Goal: Find contact information: Find contact information

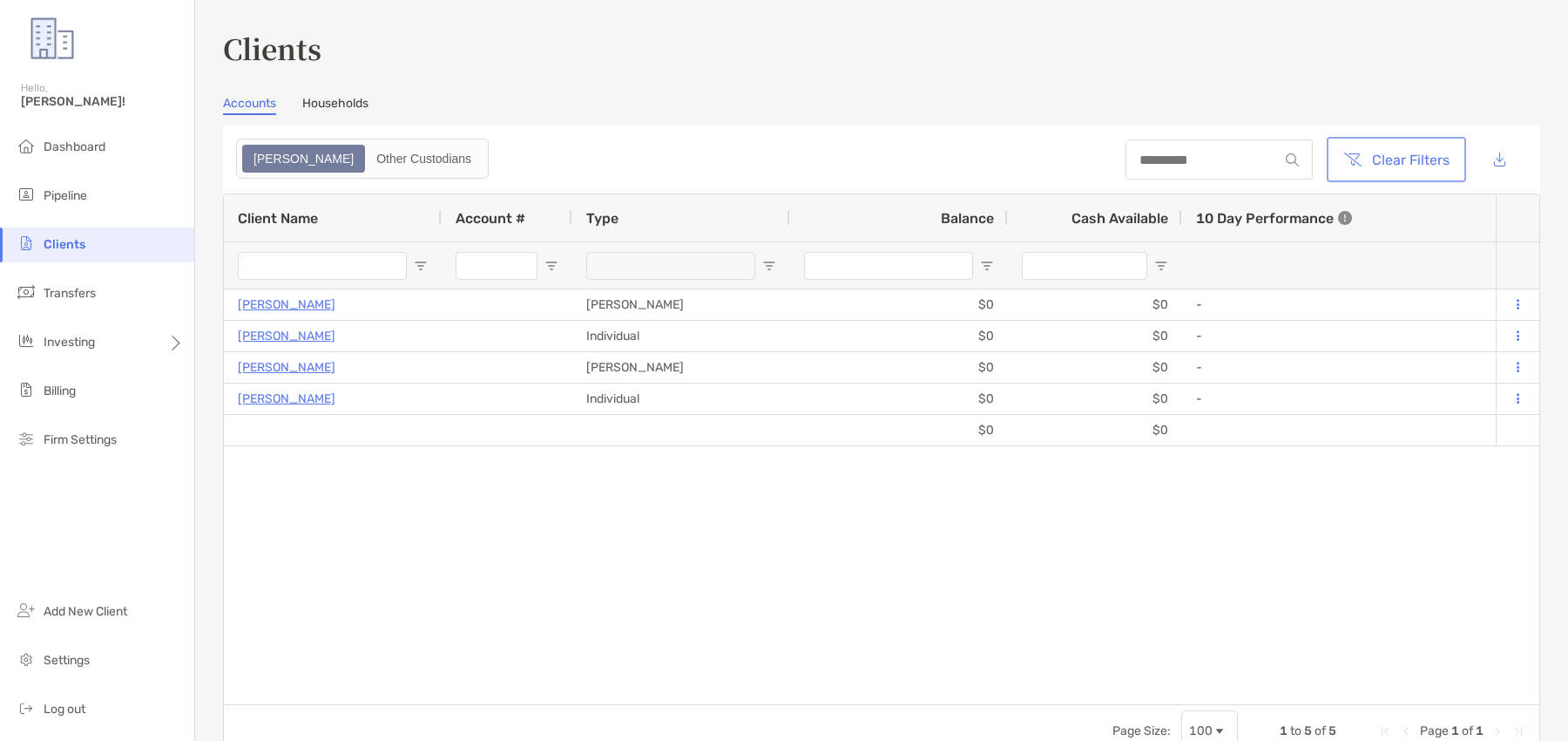
click at [1394, 177] on button "Clear Filters" at bounding box center [1397, 159] width 132 height 38
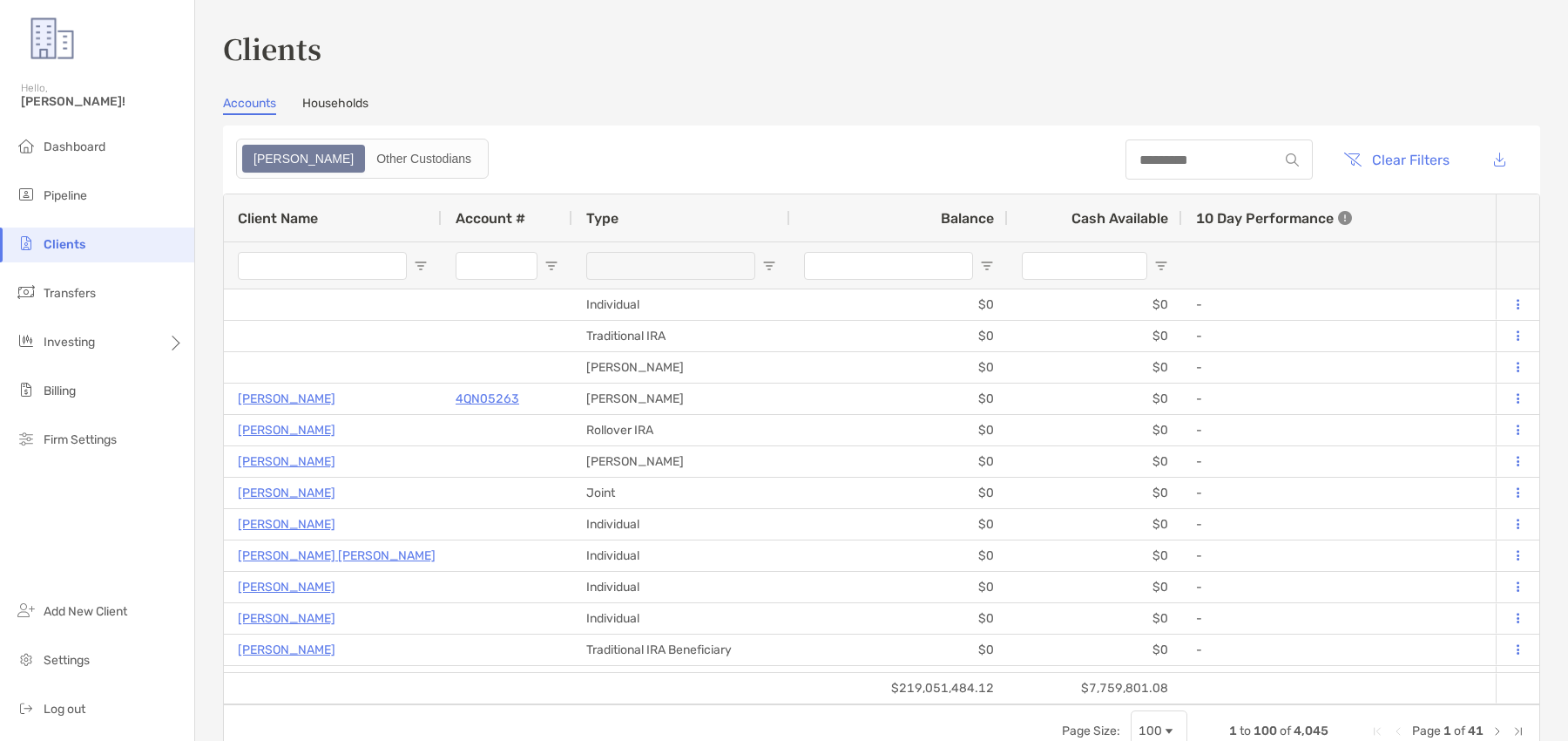
click at [370, 270] on input "Client Name Filter Input" at bounding box center [322, 266] width 170 height 28
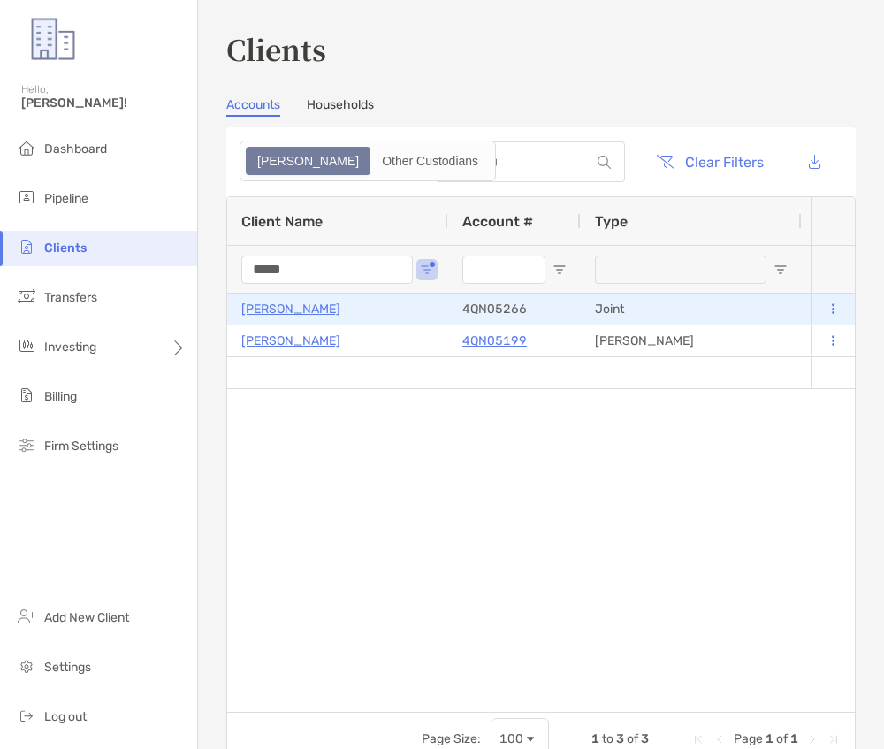
type input "*****"
click at [486, 312] on p "4QN05266" at bounding box center [494, 309] width 65 height 22
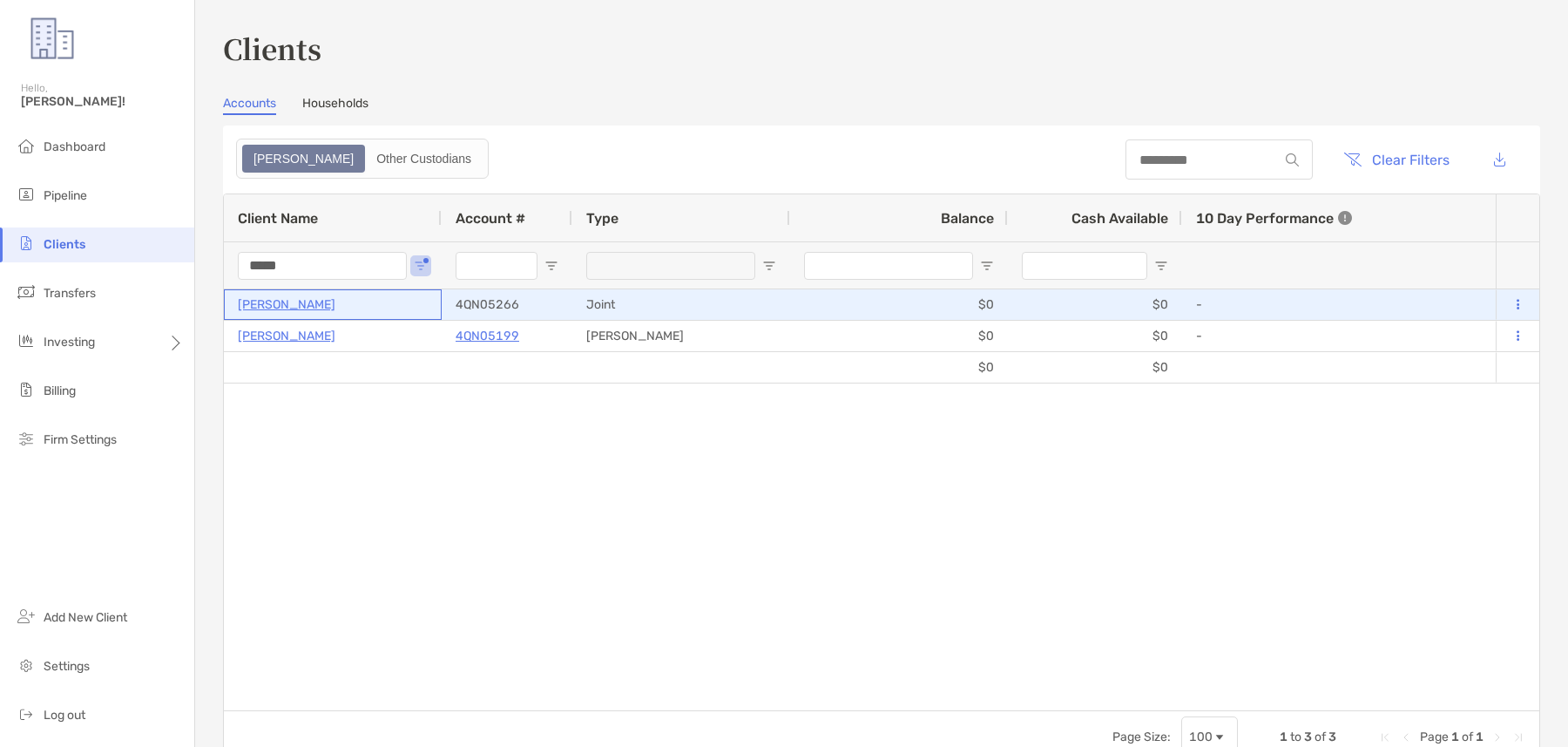
click at [314, 314] on p "[PERSON_NAME]" at bounding box center [286, 305] width 98 height 22
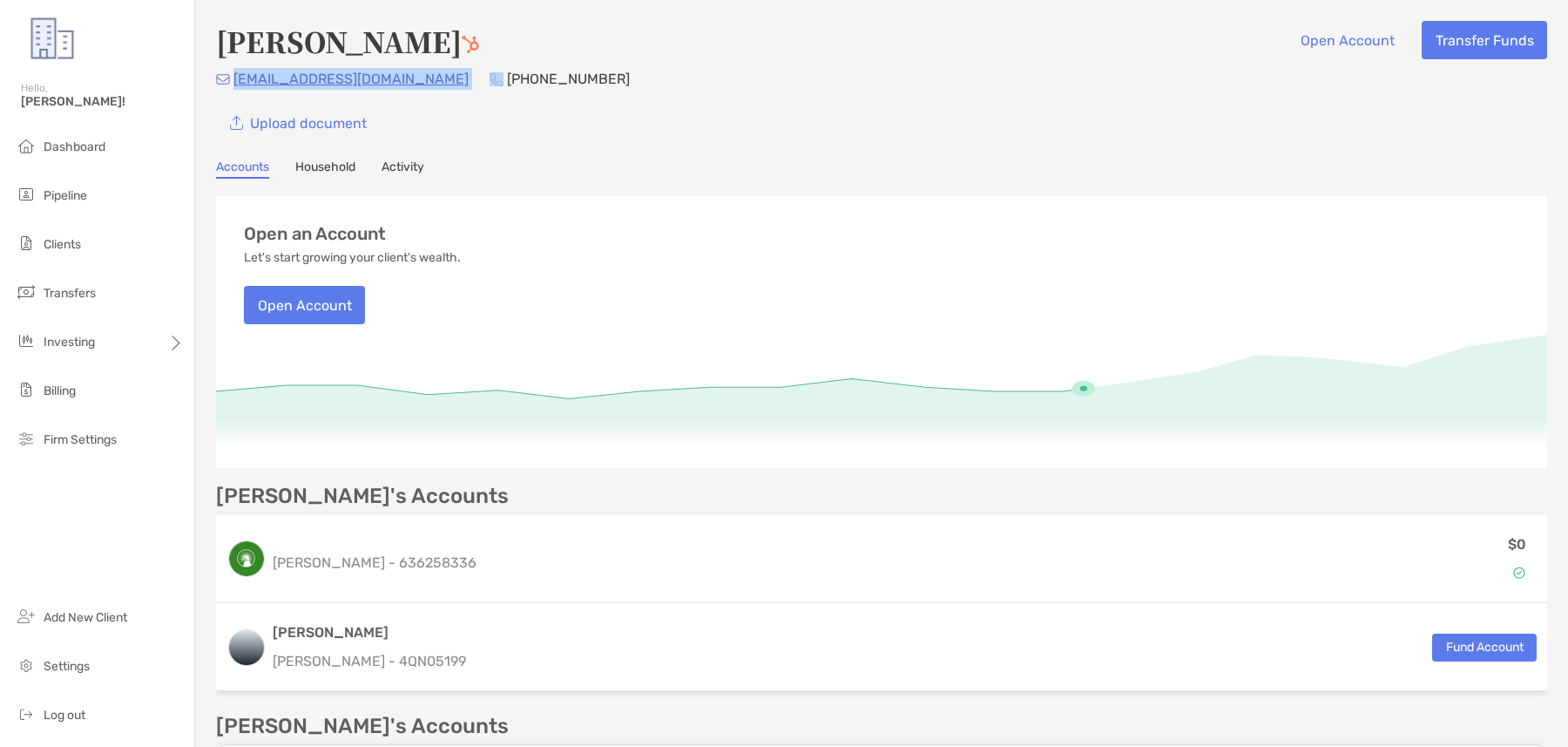
drag, startPoint x: 406, startPoint y: 93, endPoint x: 236, endPoint y: 86, distance: 170.1
click at [236, 86] on div "[PERSON_NAME] Open Account Transfer Funds [EMAIL_ADDRESS][DOMAIN_NAME] [PHONE_N…" at bounding box center [881, 81] width 1331 height 121
copy p "[EMAIL_ADDRESS][DOMAIN_NAME]"
click at [339, 180] on div "[PERSON_NAME] Open Account Transfer Funds [EMAIL_ADDRESS][DOMAIN_NAME] [PHONE_N…" at bounding box center [881, 573] width 1373 height 1145
click at [328, 170] on link "Household" at bounding box center [325, 169] width 60 height 19
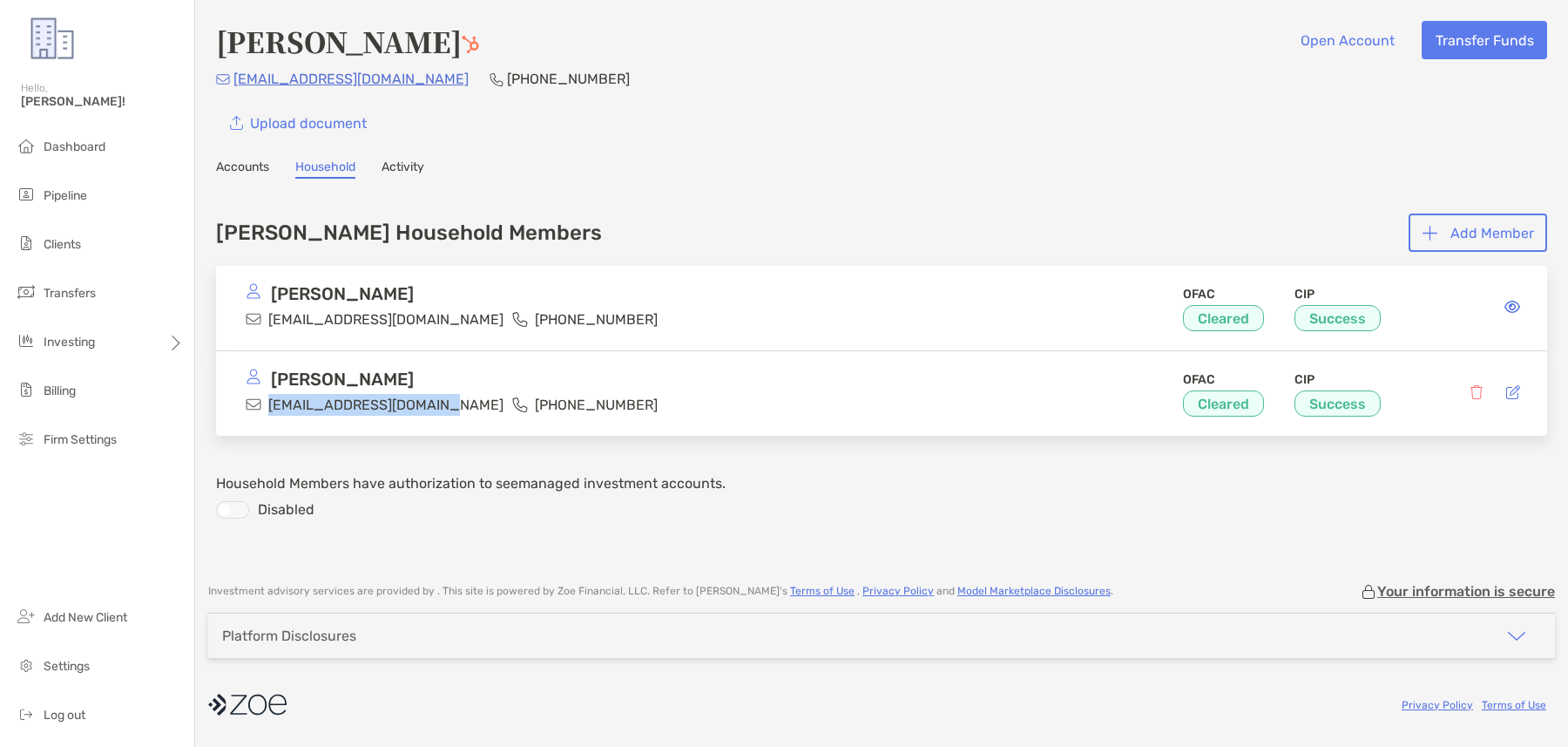
copy p "[EMAIL_ADDRESS][DOMAIN_NAME]"
drag, startPoint x: 471, startPoint y: 410, endPoint x: 271, endPoint y: 404, distance: 200.1
click at [271, 404] on p "[EMAIL_ADDRESS][DOMAIN_NAME]" at bounding box center [385, 405] width 236 height 22
click at [129, 243] on li "Clients" at bounding box center [97, 244] width 194 height 34
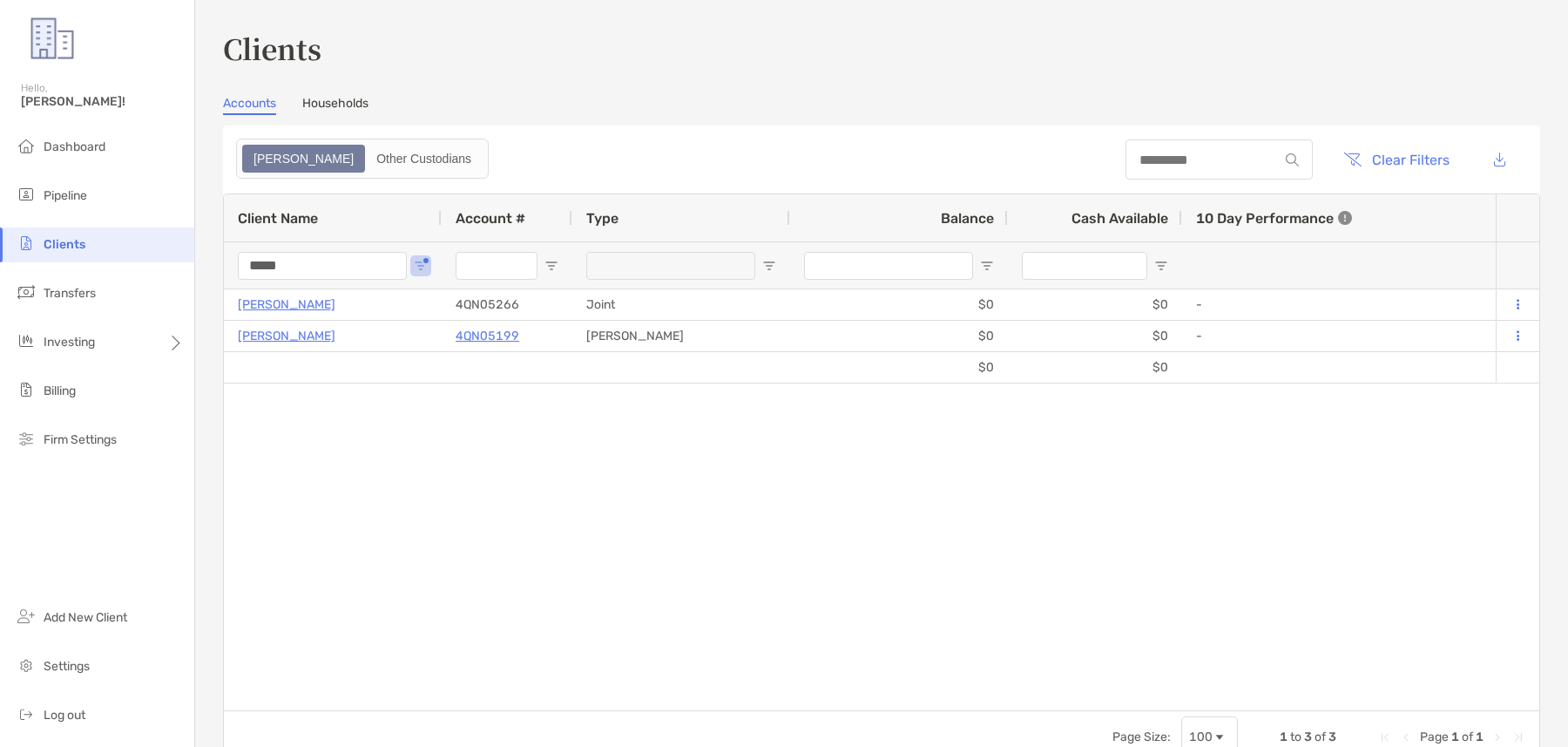
click at [363, 259] on input "*****" at bounding box center [322, 266] width 170 height 28
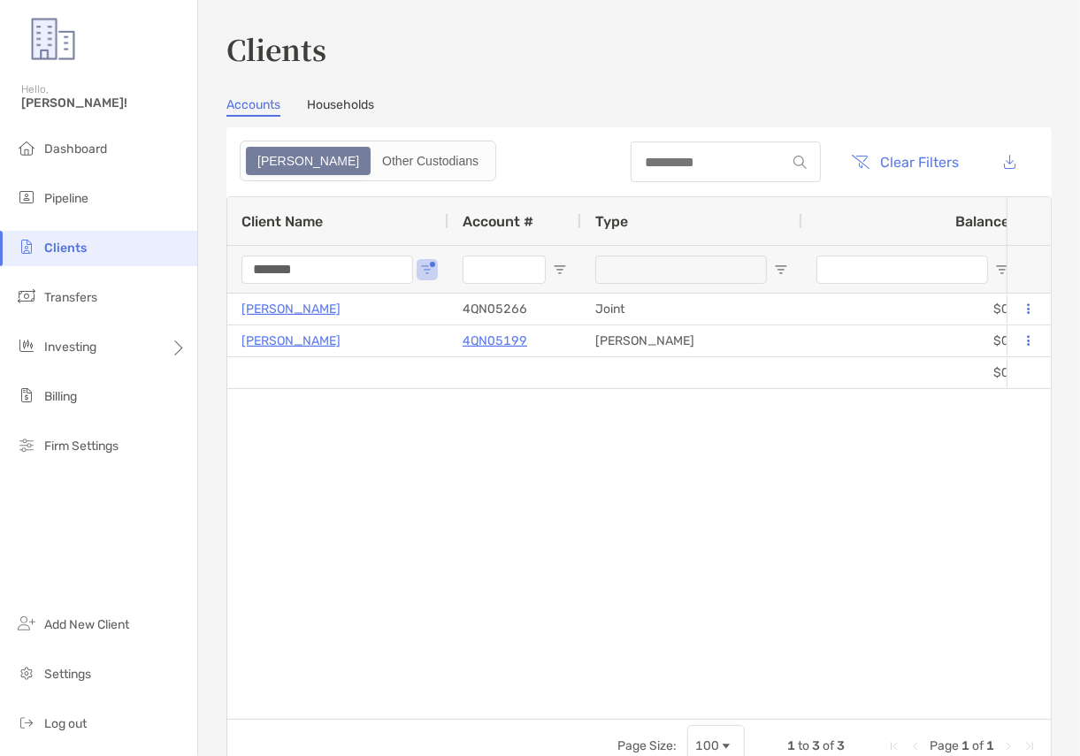
type input "********"
